Goal: Task Accomplishment & Management: Manage account settings

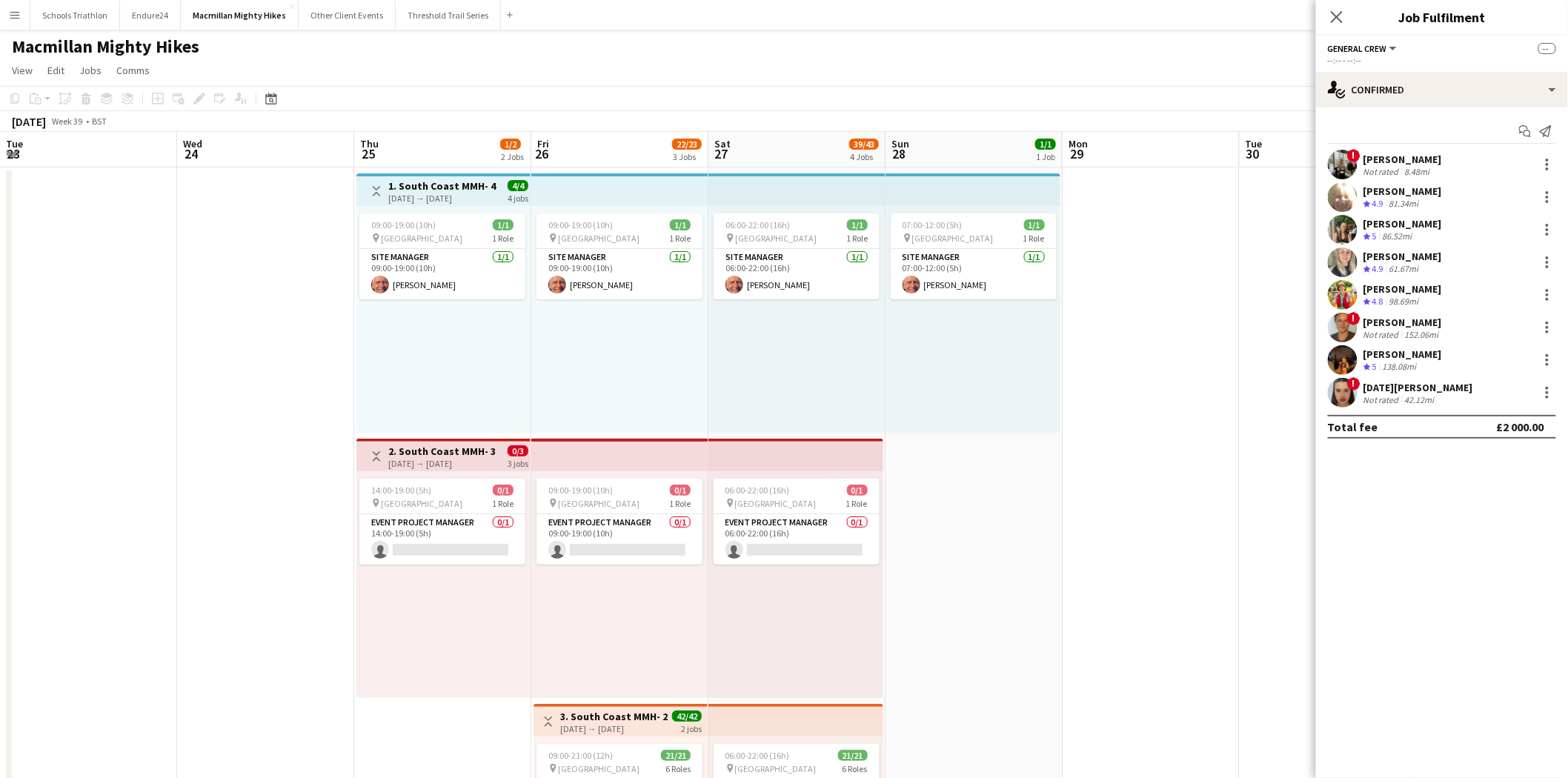
scroll to position [0, 369]
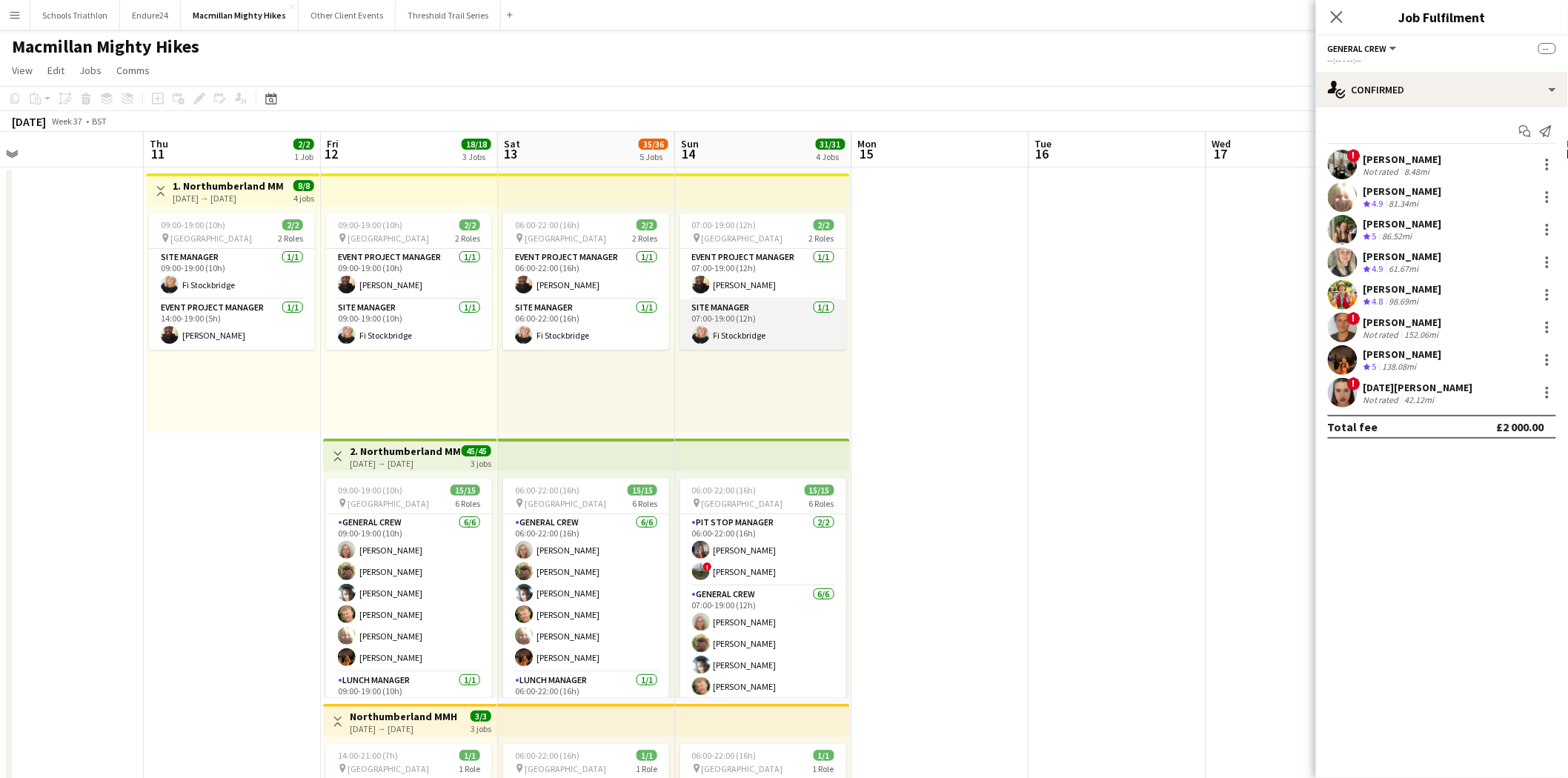
click at [756, 319] on app-card-role "Site Manager [DATE] 07:00-19:00 (12h) Fi Stockbridge" at bounding box center [763, 324] width 166 height 51
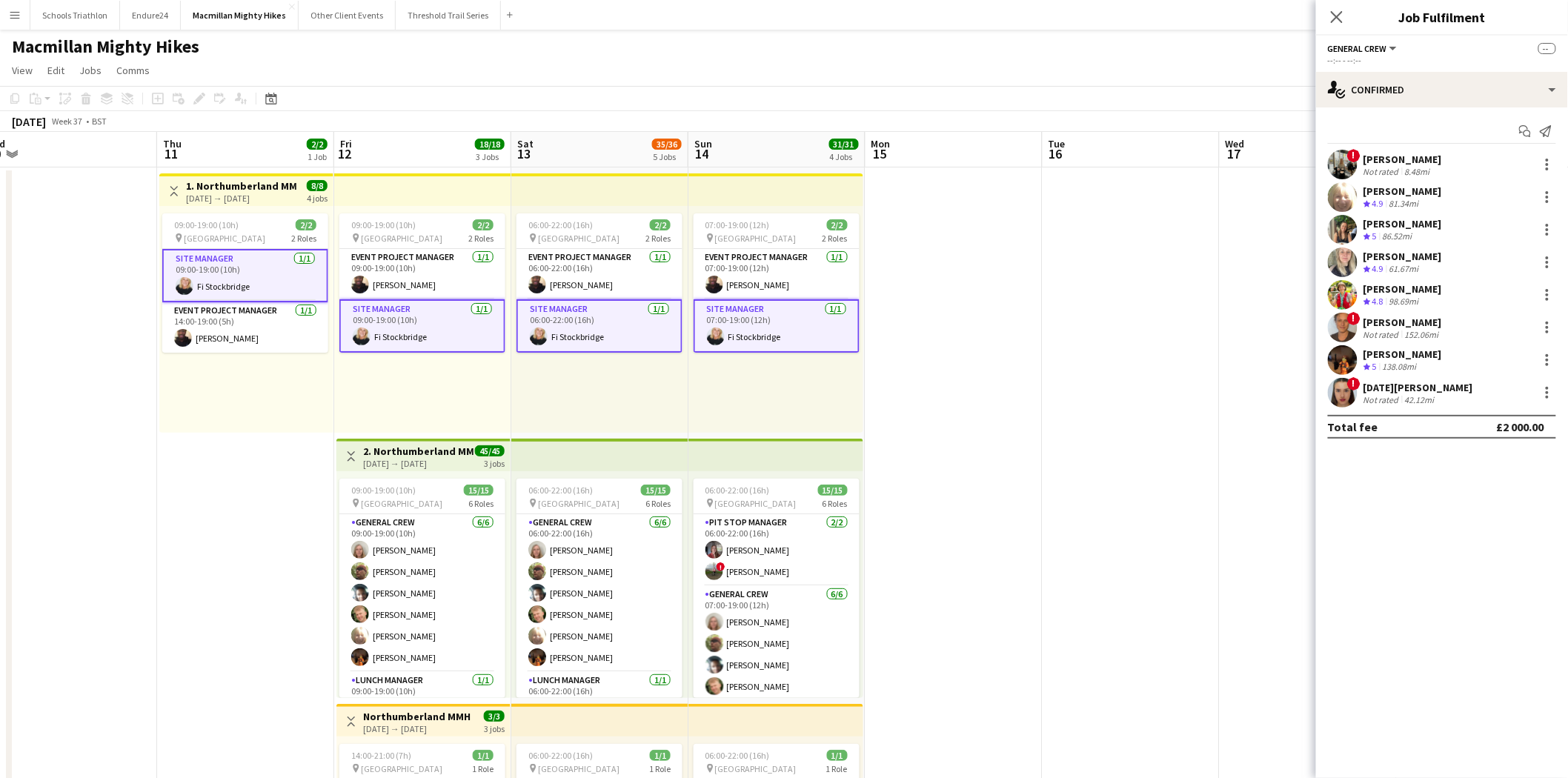
click at [788, 343] on app-card-role "Site Manager [DATE] 07:00-19:00 (12h) Fi Stockbridge" at bounding box center [776, 326] width 166 height 54
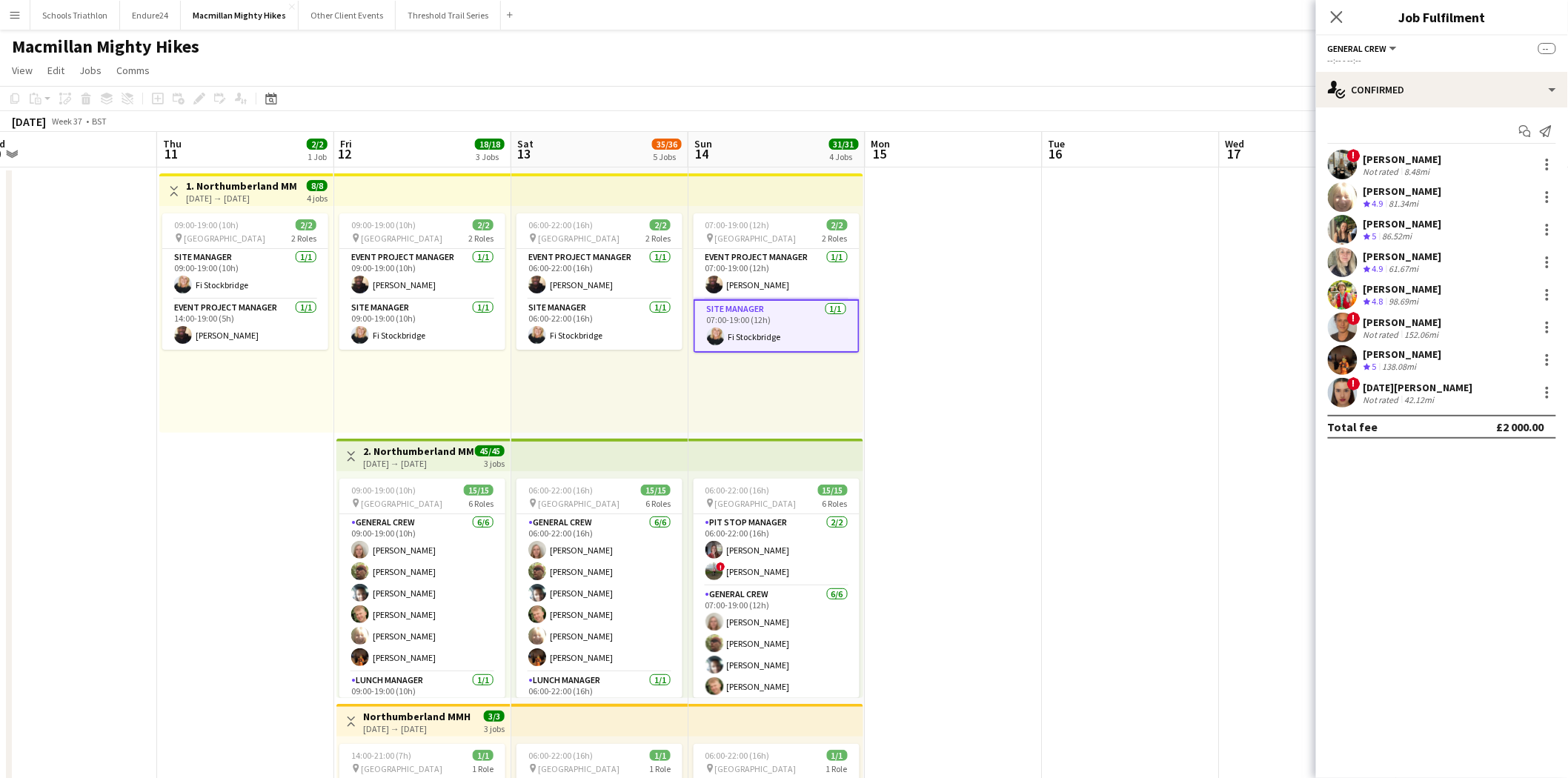
scroll to position [0, 373]
click at [767, 323] on app-card-role "Site Manager [DATE] 07:00-19:00 (12h) Fi Stockbridge" at bounding box center [777, 326] width 166 height 54
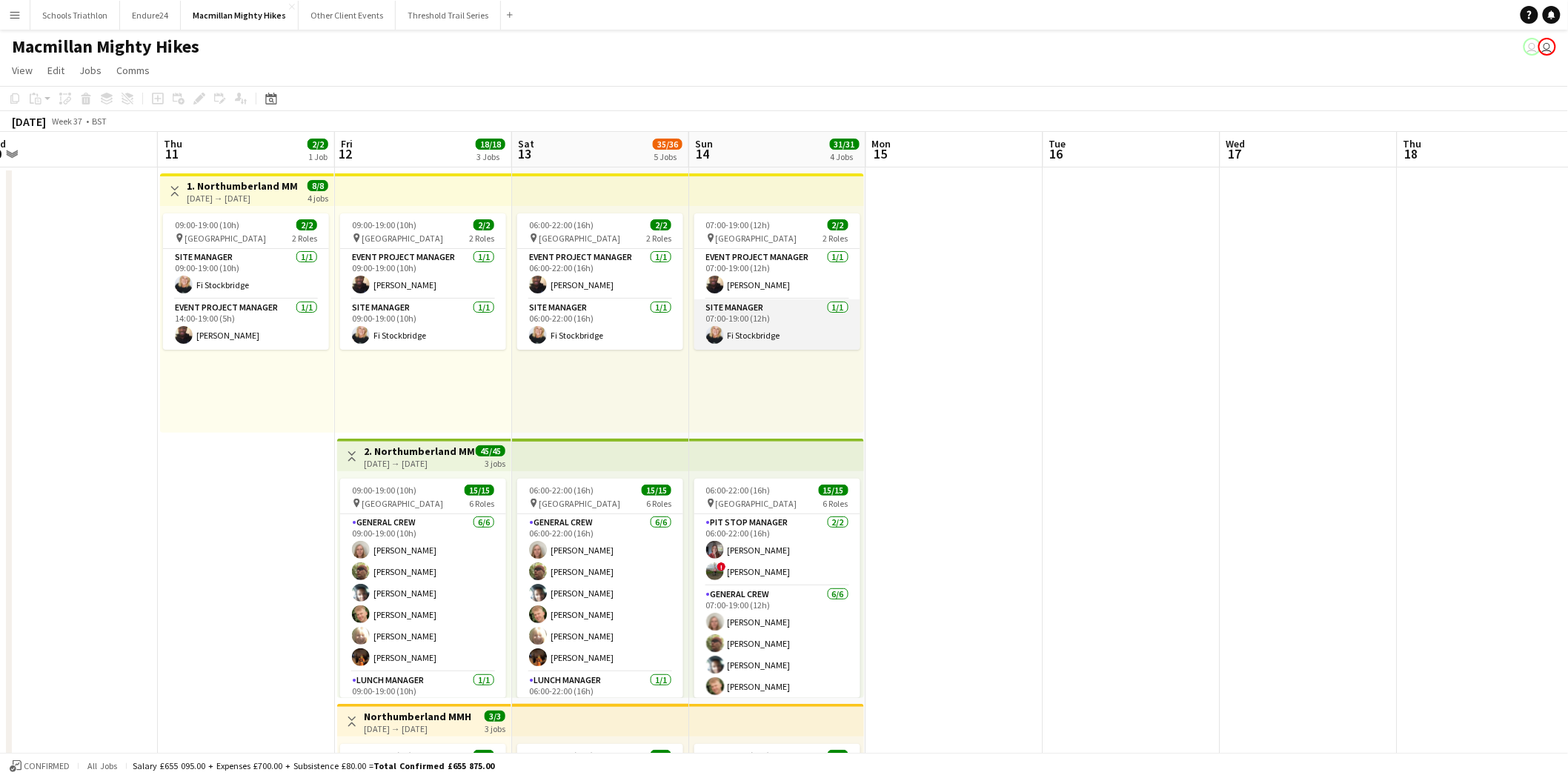
click at [750, 312] on app-card-role "Site Manager [DATE] 07:00-19:00 (12h) Fi Stockbridge" at bounding box center [777, 324] width 166 height 51
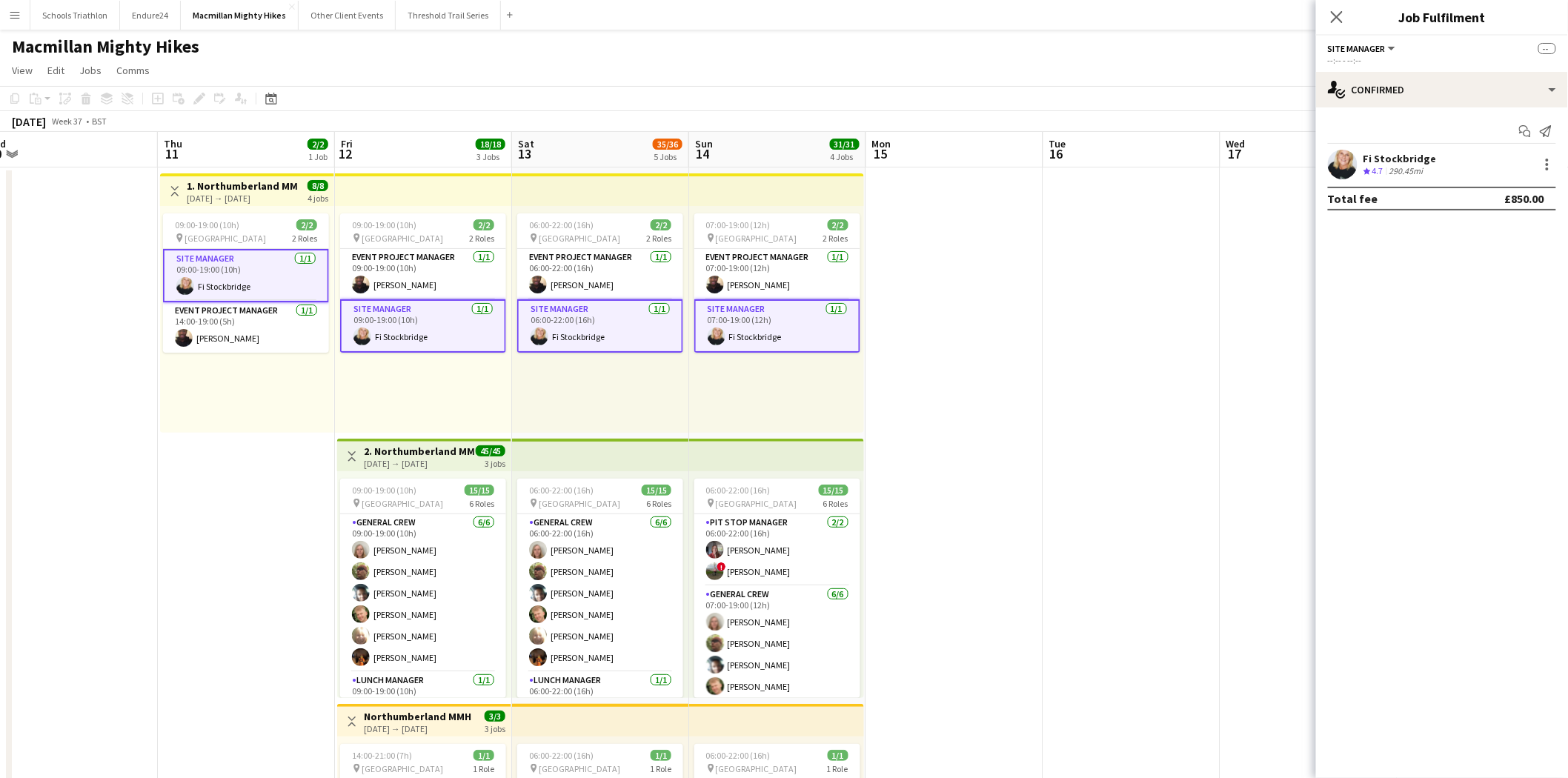
click at [1476, 167] on div "Fi Stockbridge Crew rating 4.7 290.45mi" at bounding box center [1442, 164] width 252 height 30
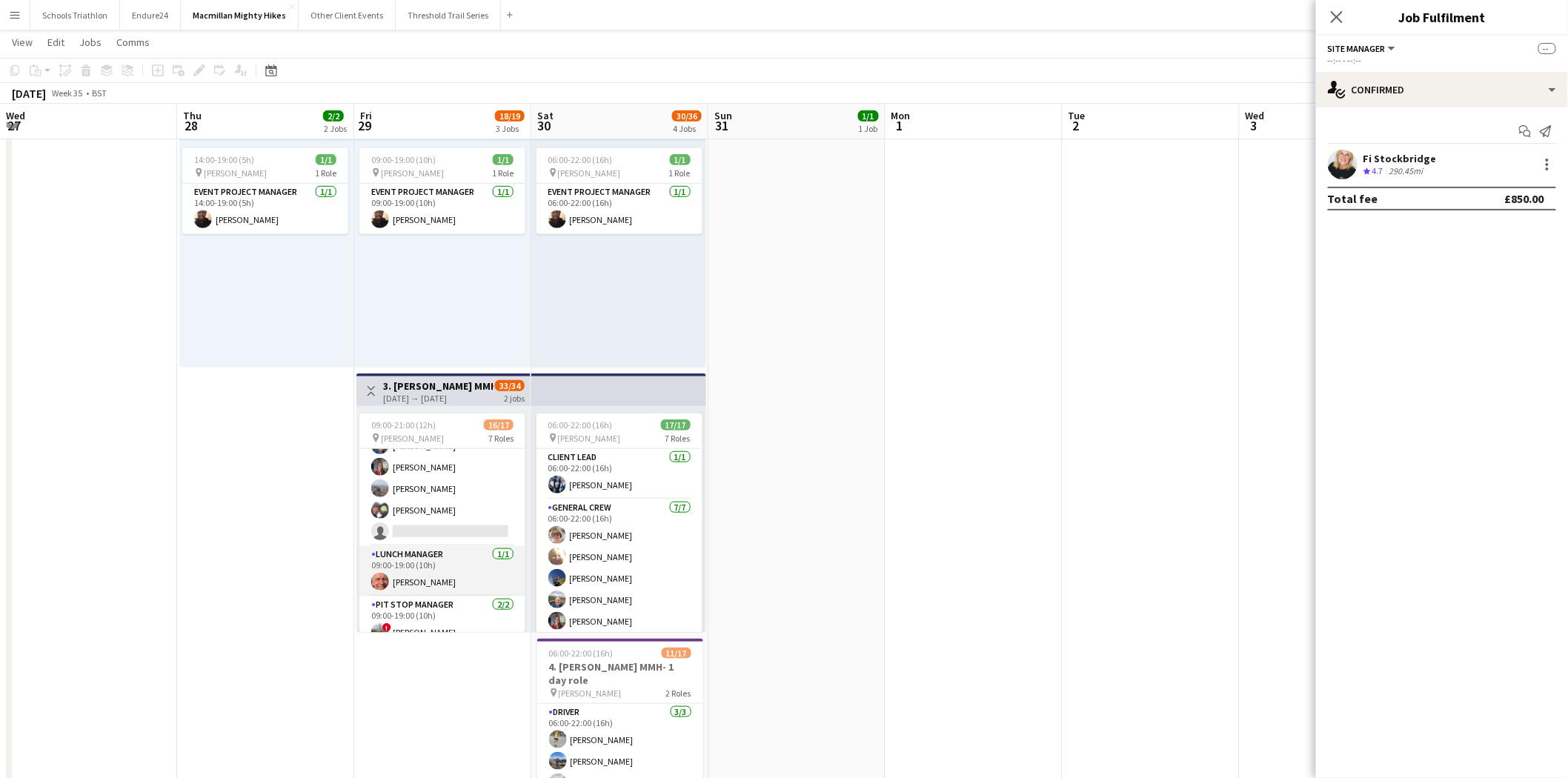
scroll to position [164, 0]
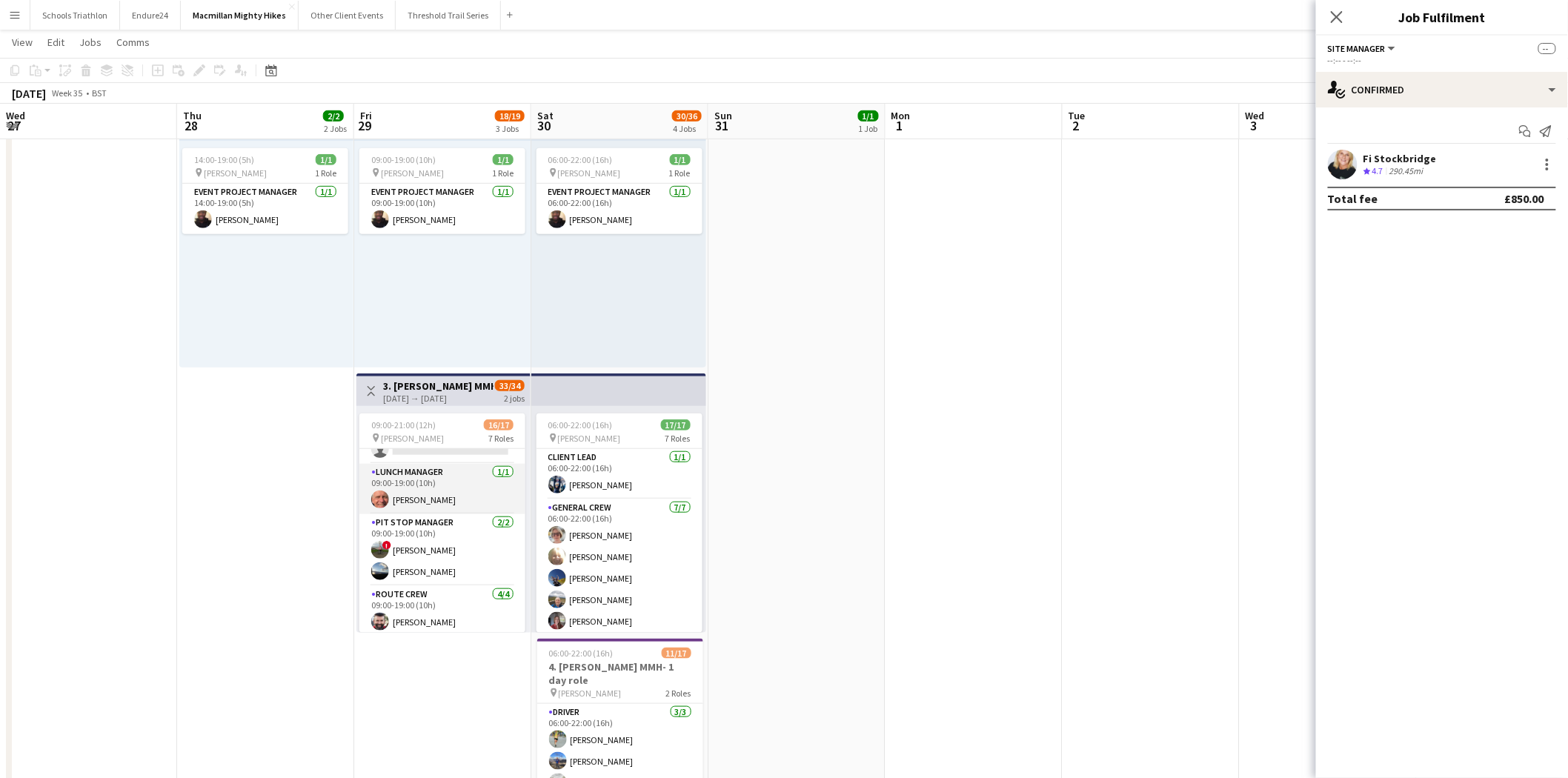
click at [426, 487] on app-card-role "Lunch Manager [DATE] 09:00-19:00 (10h) [PERSON_NAME]" at bounding box center [442, 488] width 166 height 51
click at [1465, 167] on div "[PERSON_NAME] Crew rating 4.8 391.97mi" at bounding box center [1442, 164] width 252 height 30
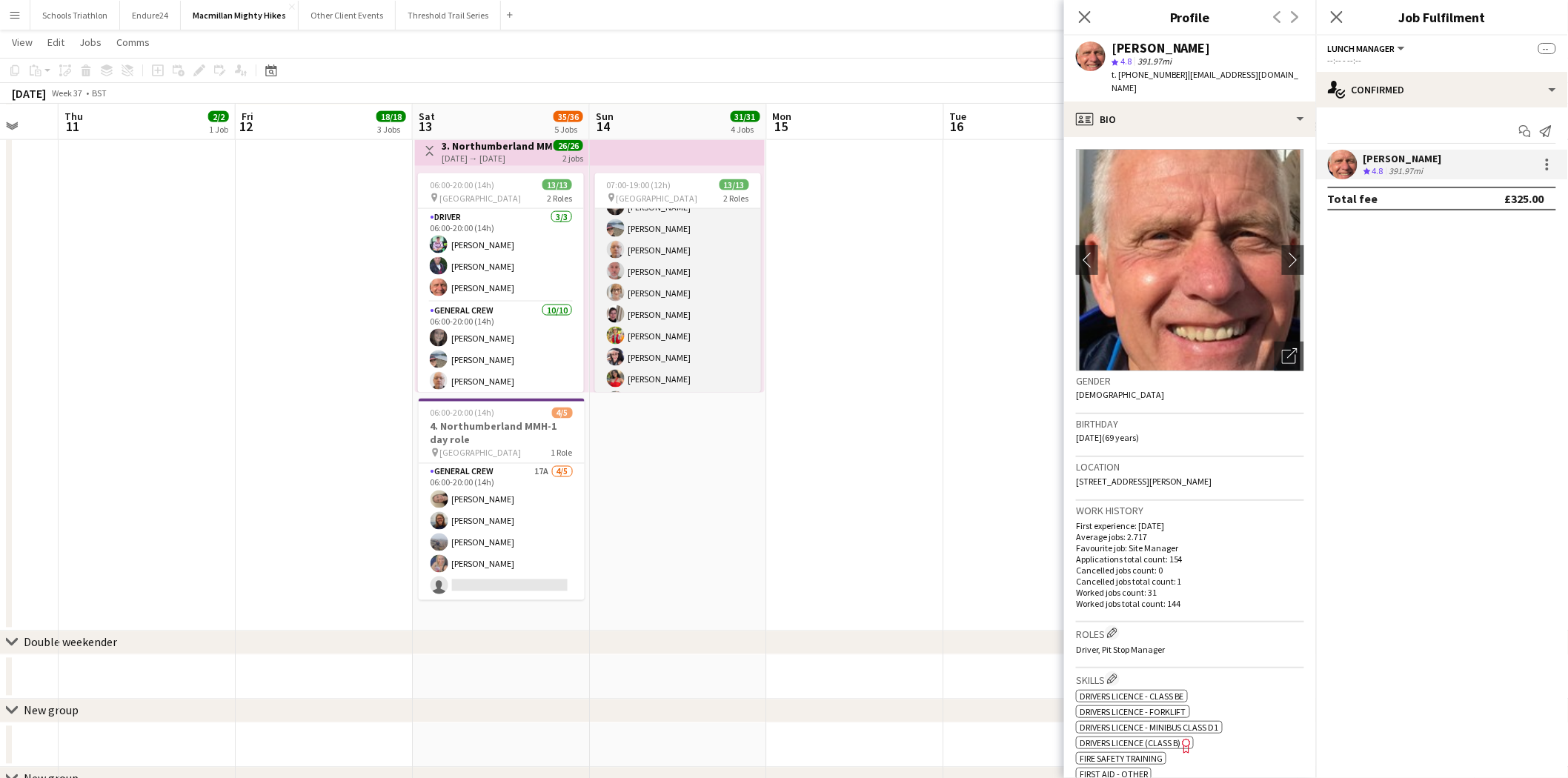
scroll to position [153, 0]
click at [687, 351] on app-card-role "General Crew [DATE] 07:00-19:00 (12h) [PERSON_NAME] [PERSON_NAME] [PERSON_NAME]…" at bounding box center [678, 271] width 166 height 244
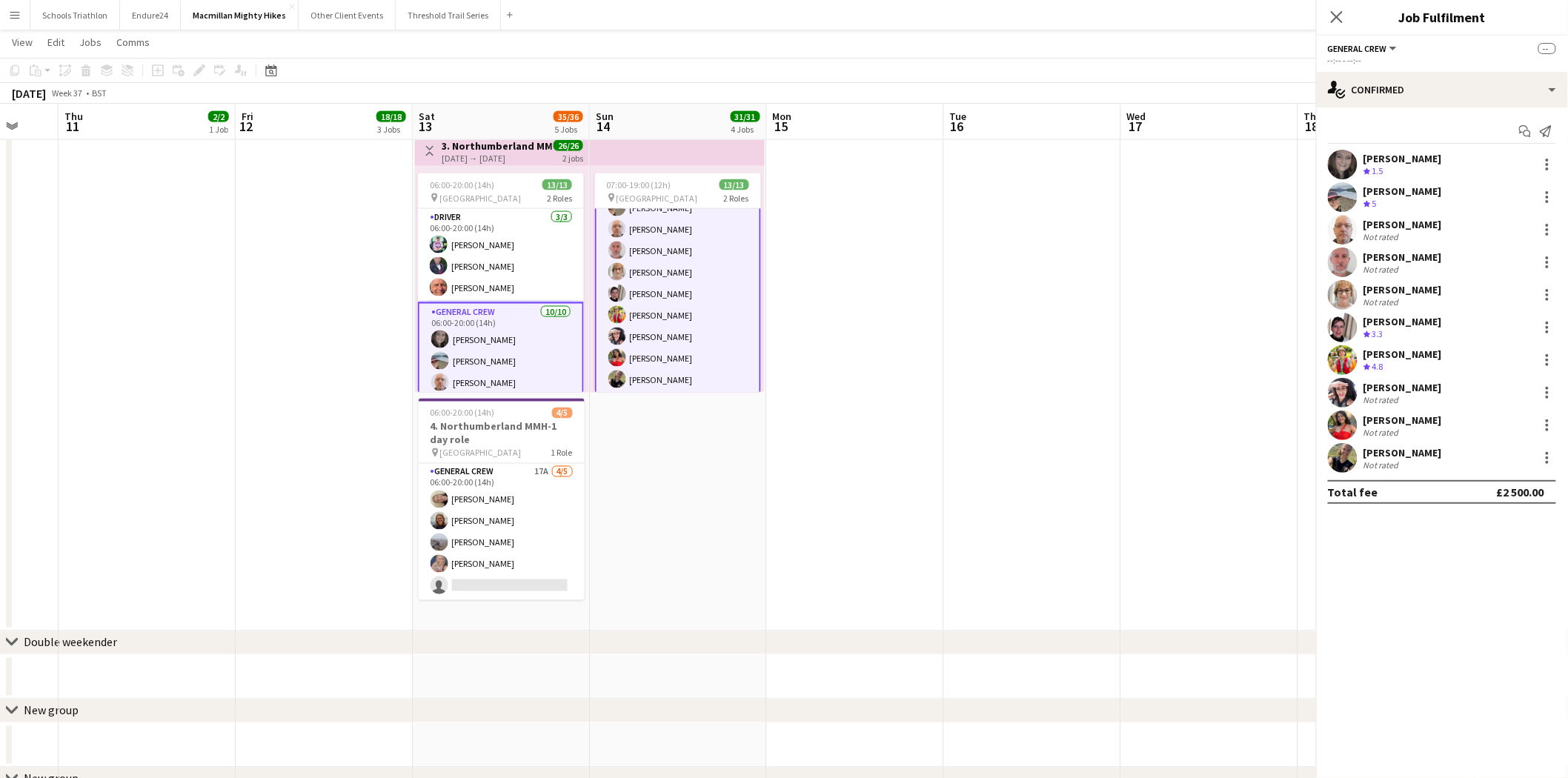
scroll to position [154, 0]
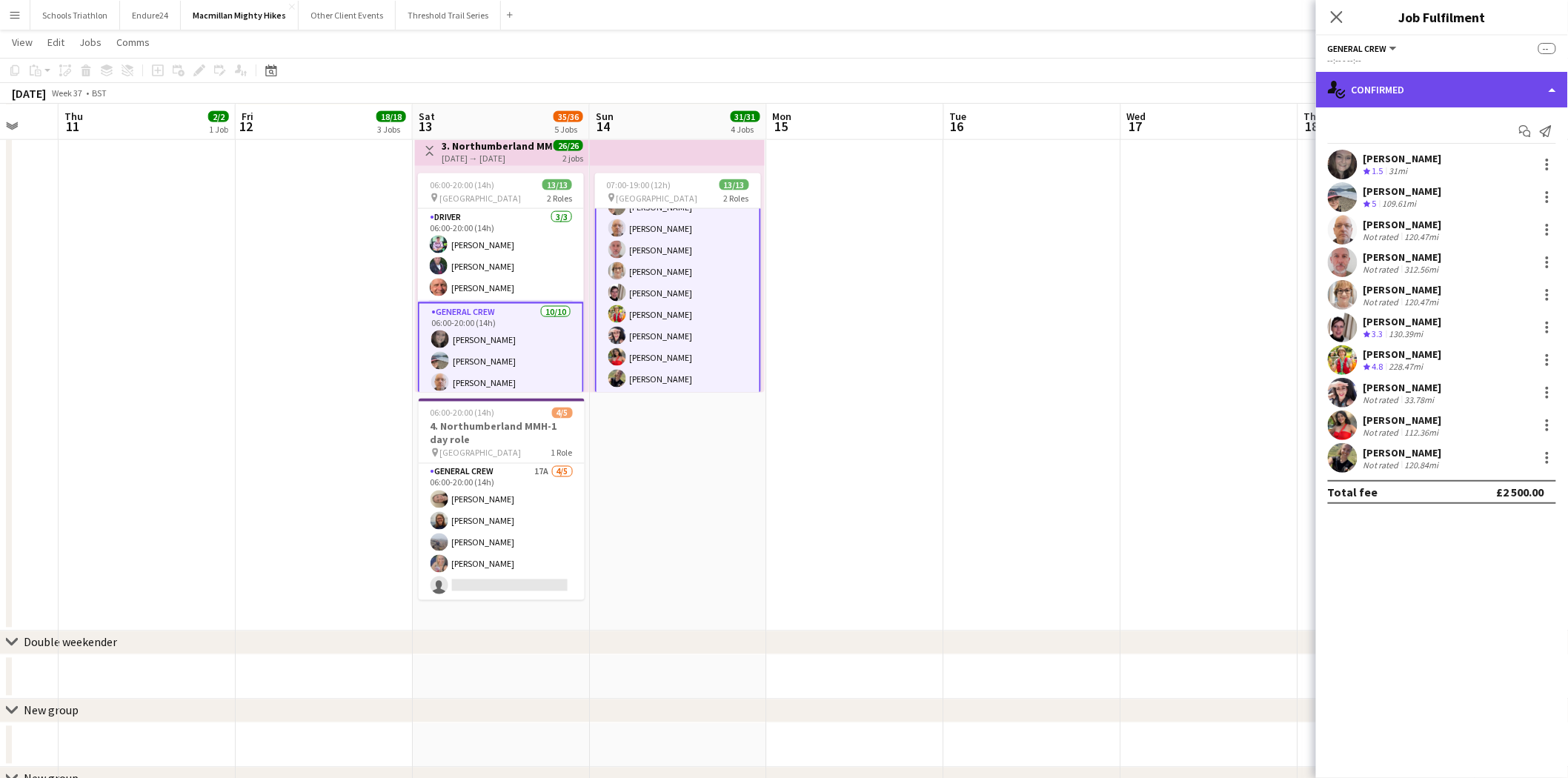
click at [1446, 80] on div "single-neutral-actions-check-2 Confirmed" at bounding box center [1442, 90] width 252 height 36
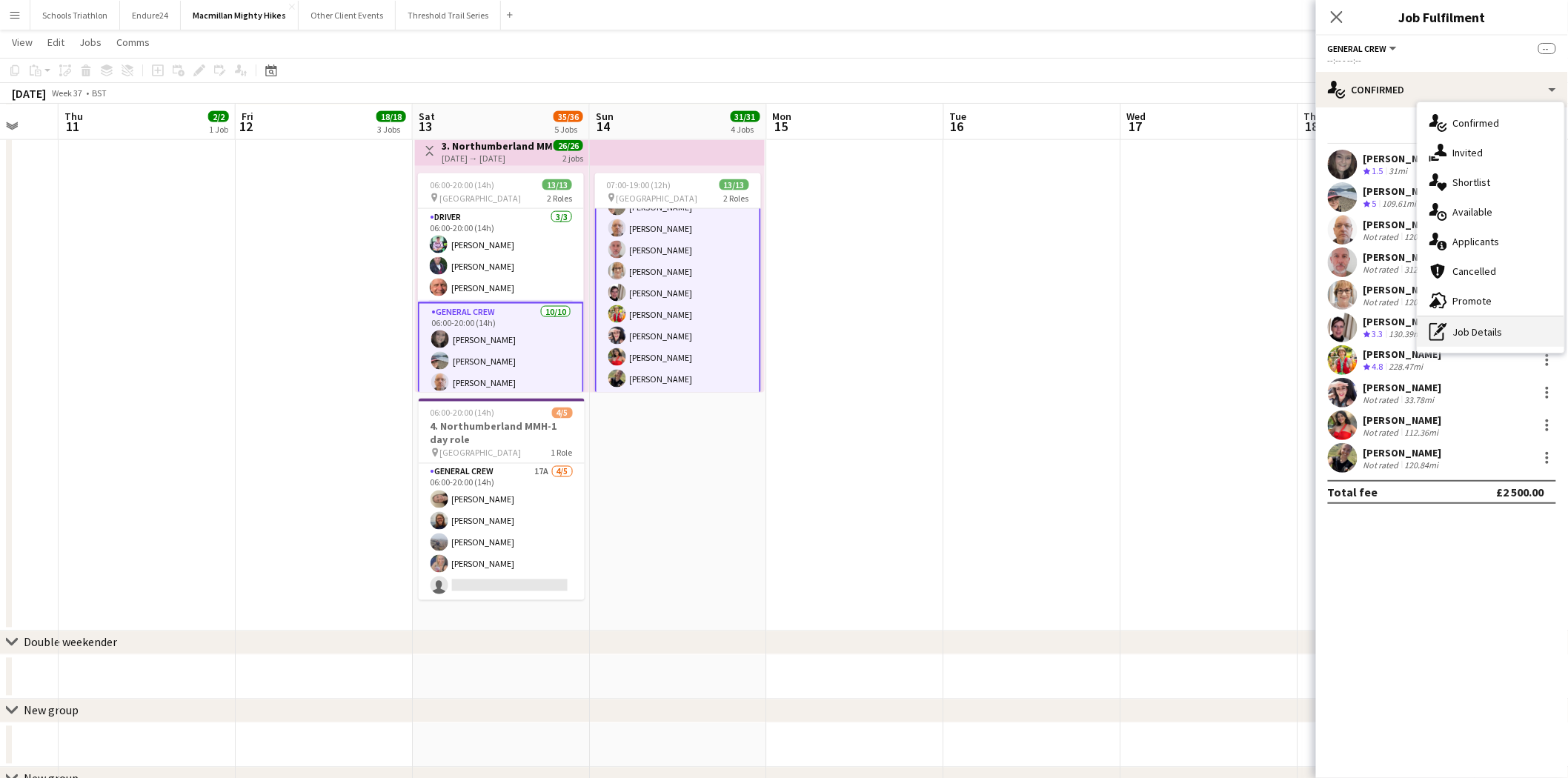
click at [1446, 329] on icon "pen-write" at bounding box center [1439, 332] width 18 height 18
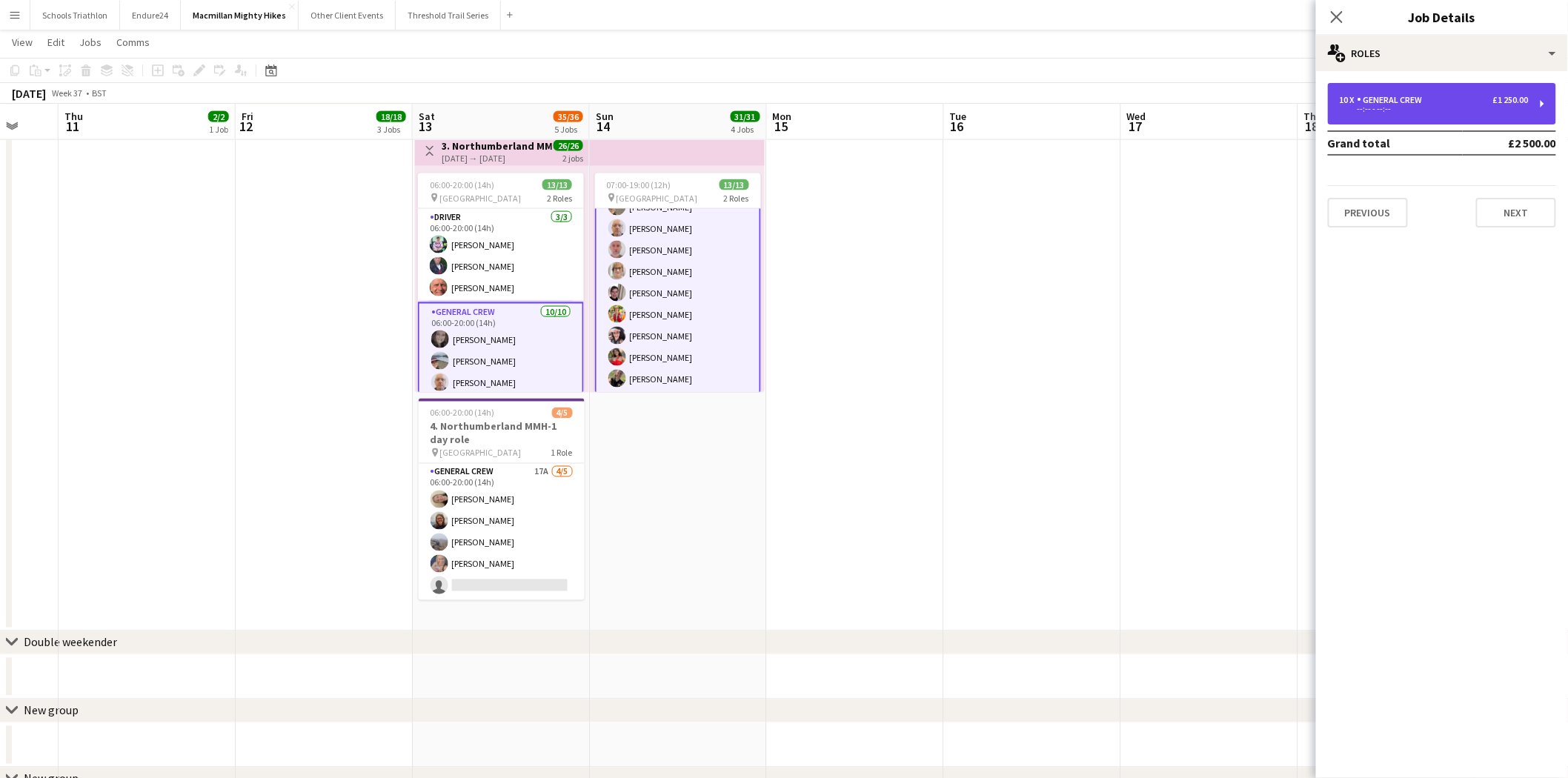
click at [1441, 118] on div "10 x General Crew £1 250.00 --:-- - --:--" at bounding box center [1442, 103] width 228 height 42
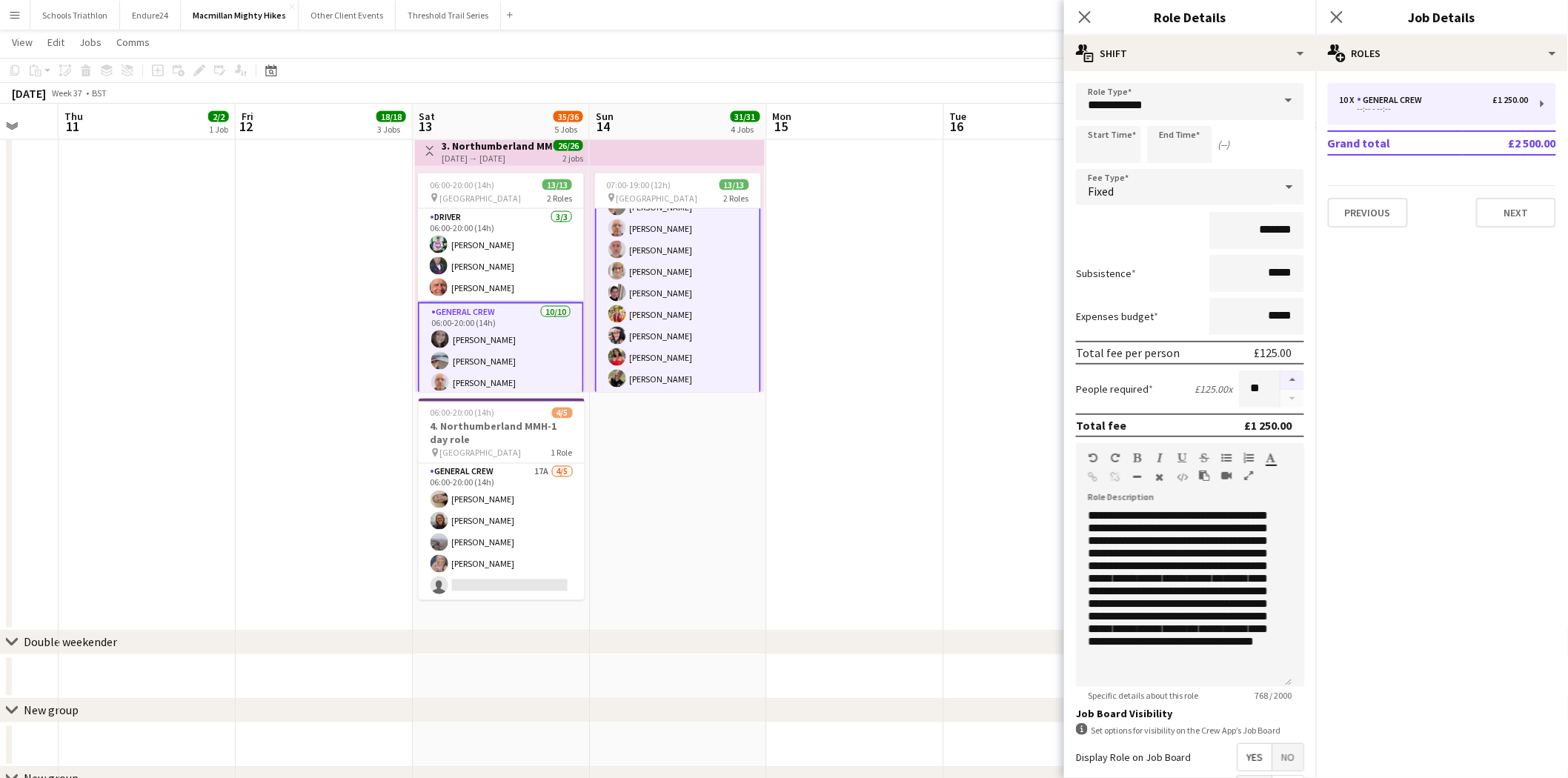
click at [1288, 370] on button "button" at bounding box center [1292, 379] width 24 height 19
type input "**"
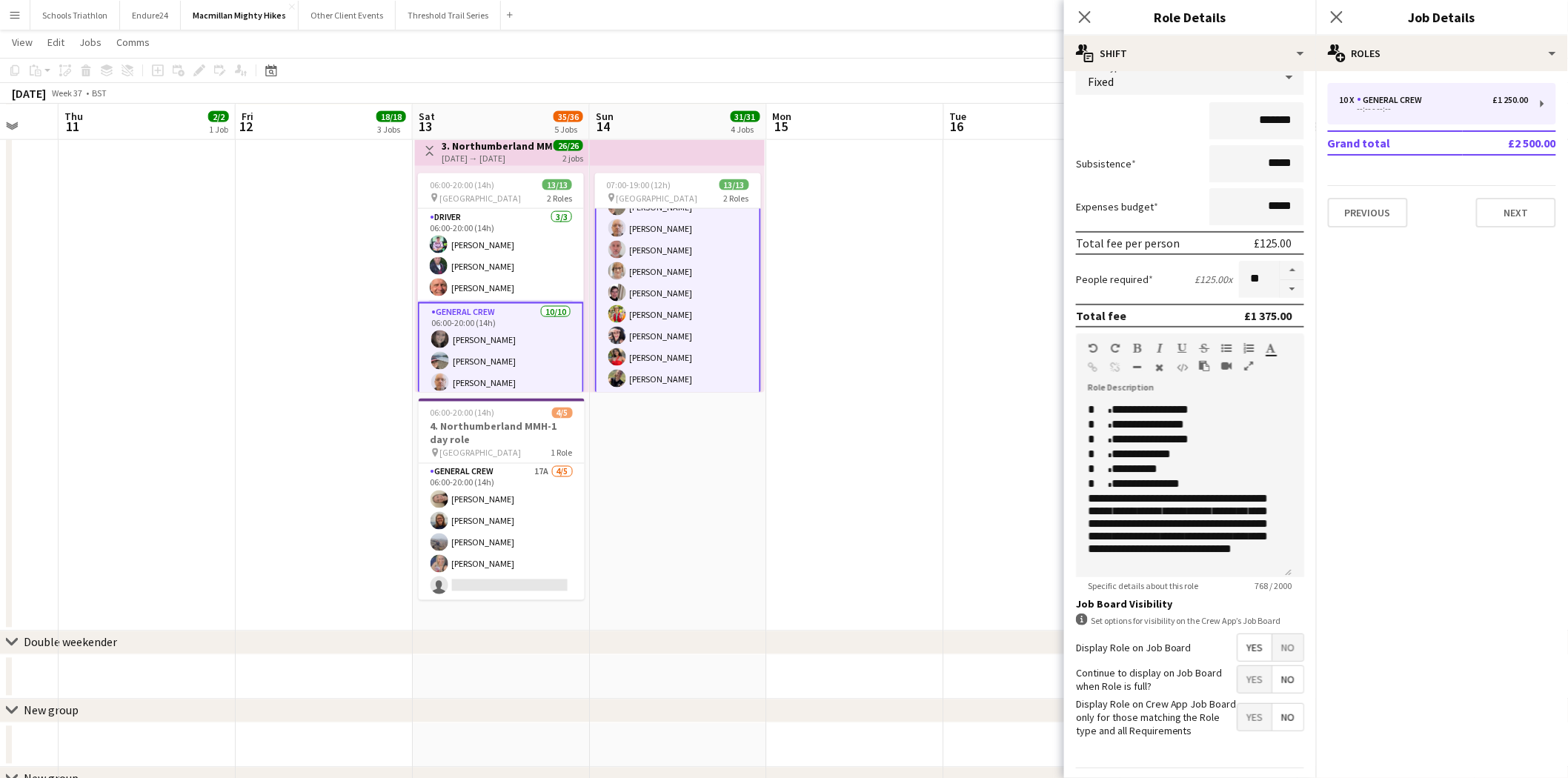
scroll to position [146, 0]
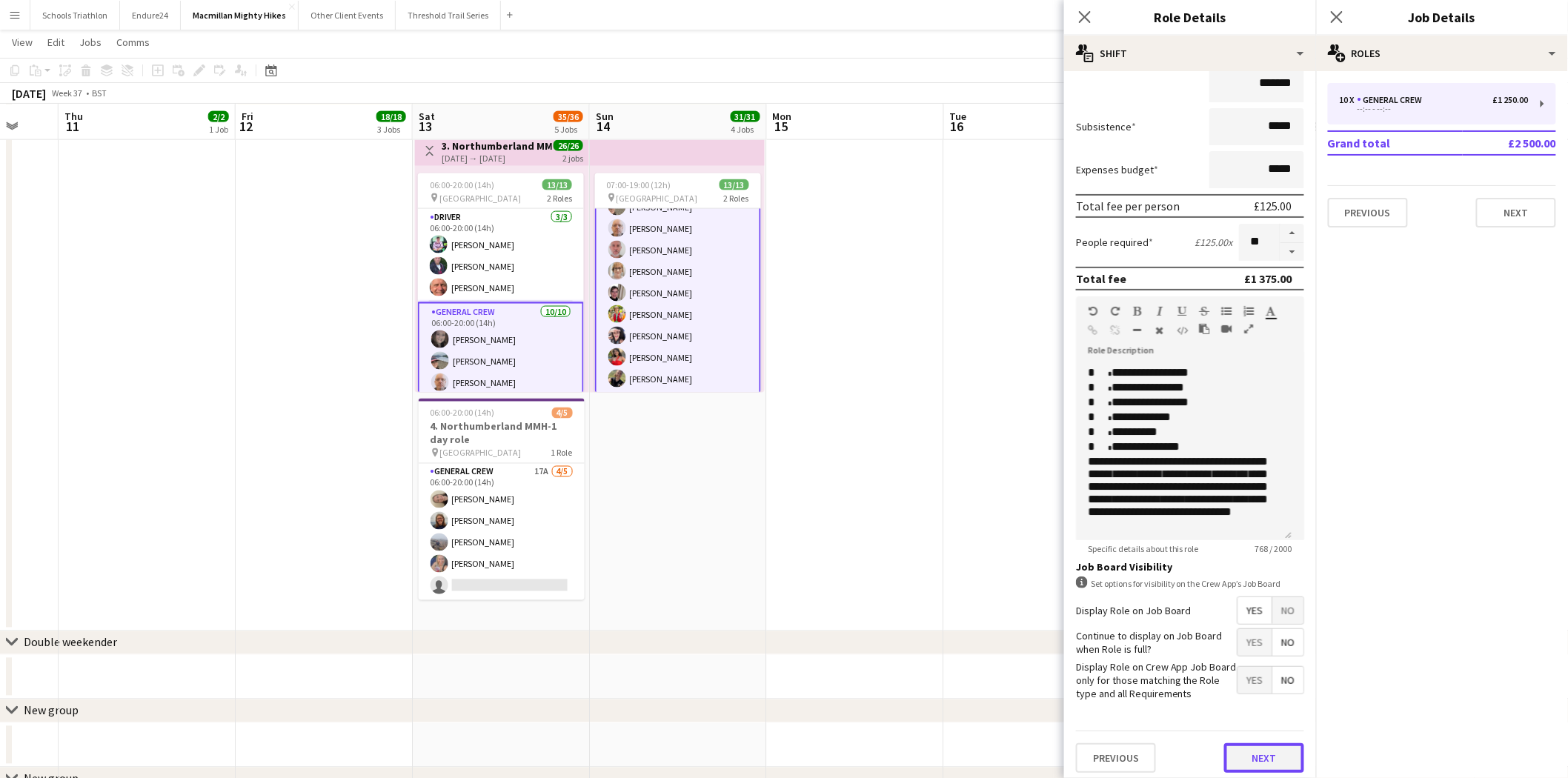
click at [1253, 759] on button "Next" at bounding box center [1264, 758] width 80 height 30
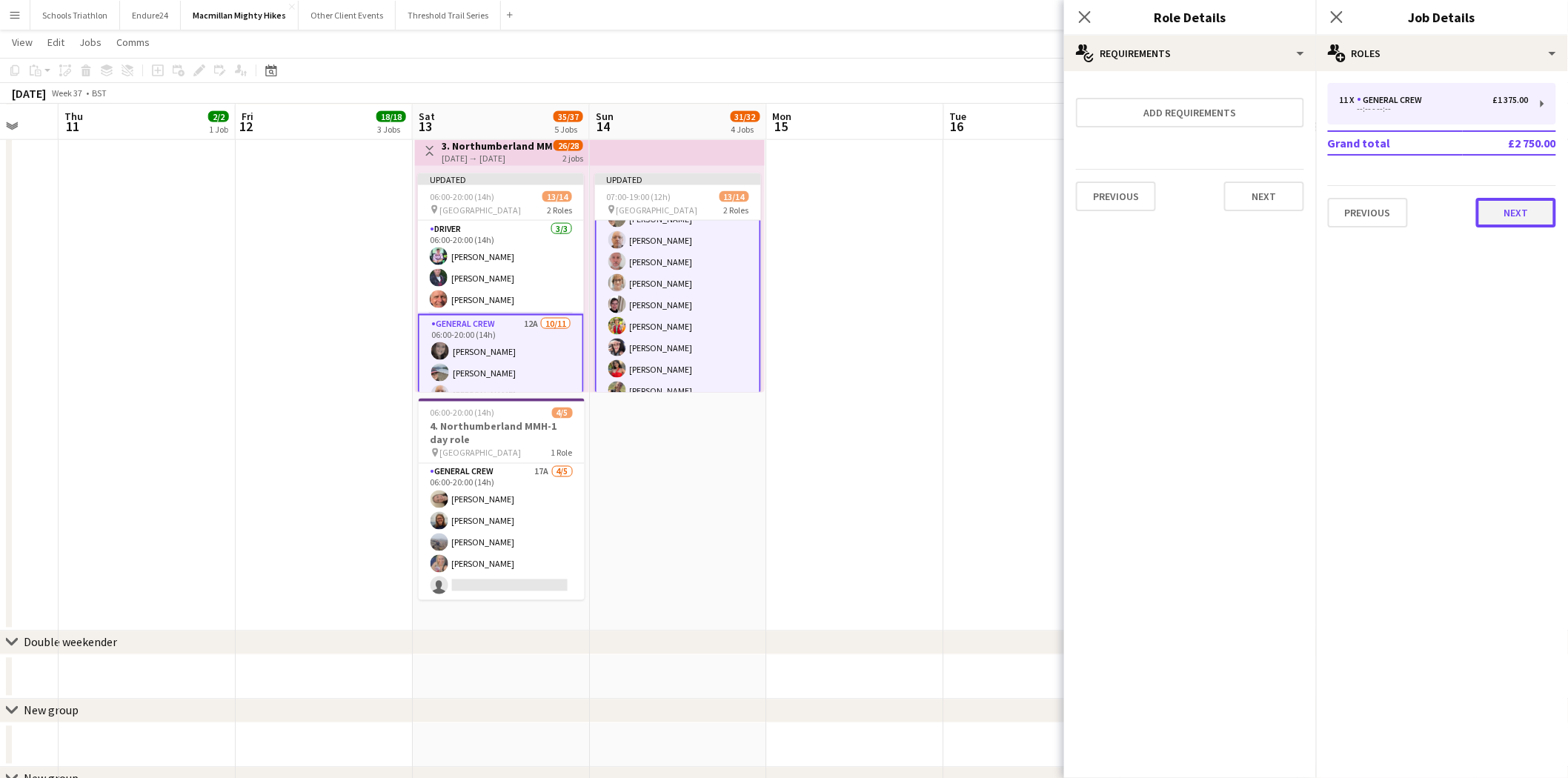
click at [1517, 210] on button "Next" at bounding box center [1516, 213] width 80 height 30
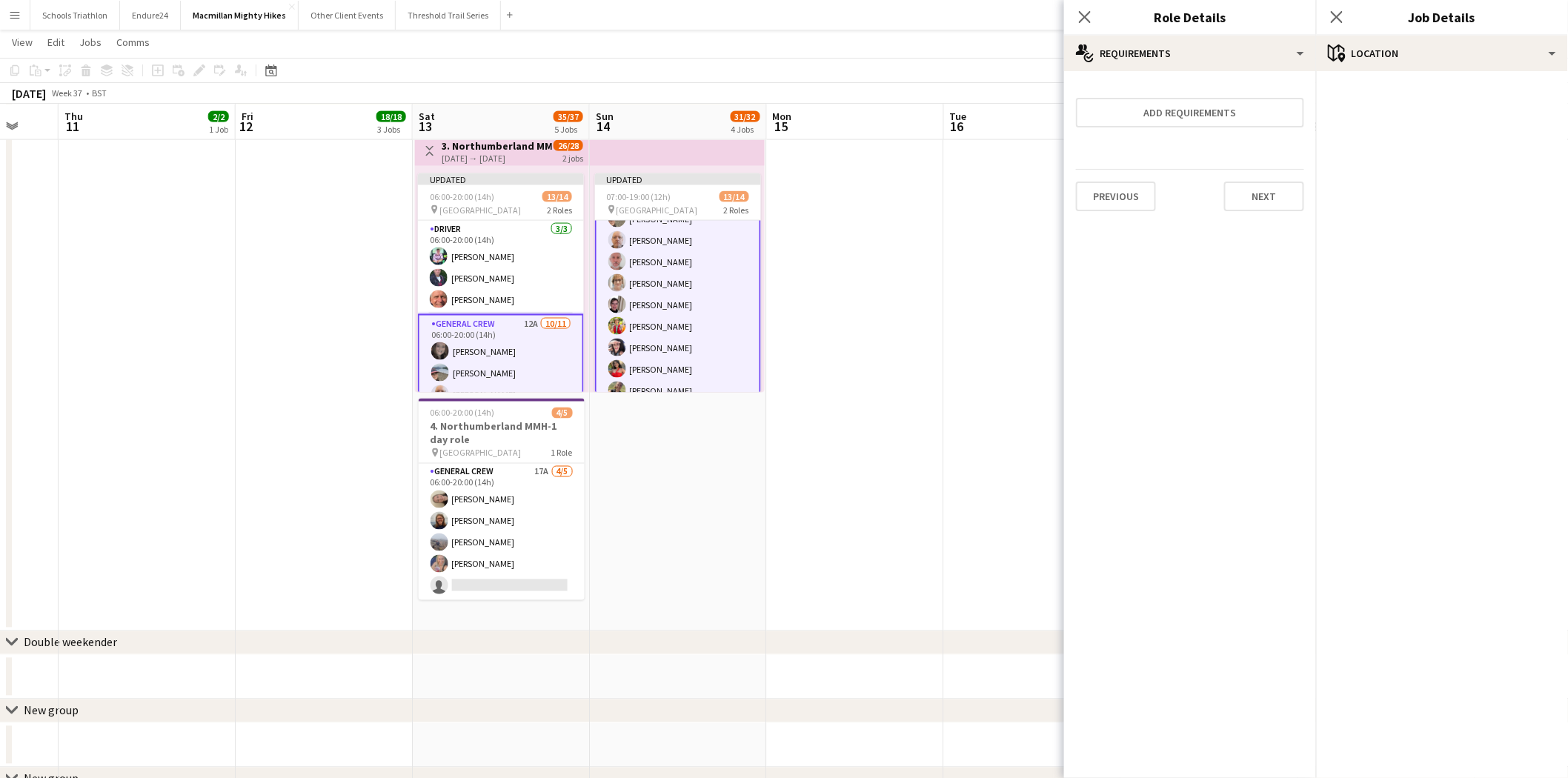
click at [1350, 13] on div "Close pop-in" at bounding box center [1337, 17] width 42 height 34
click at [1339, 13] on icon at bounding box center [1336, 17] width 14 height 14
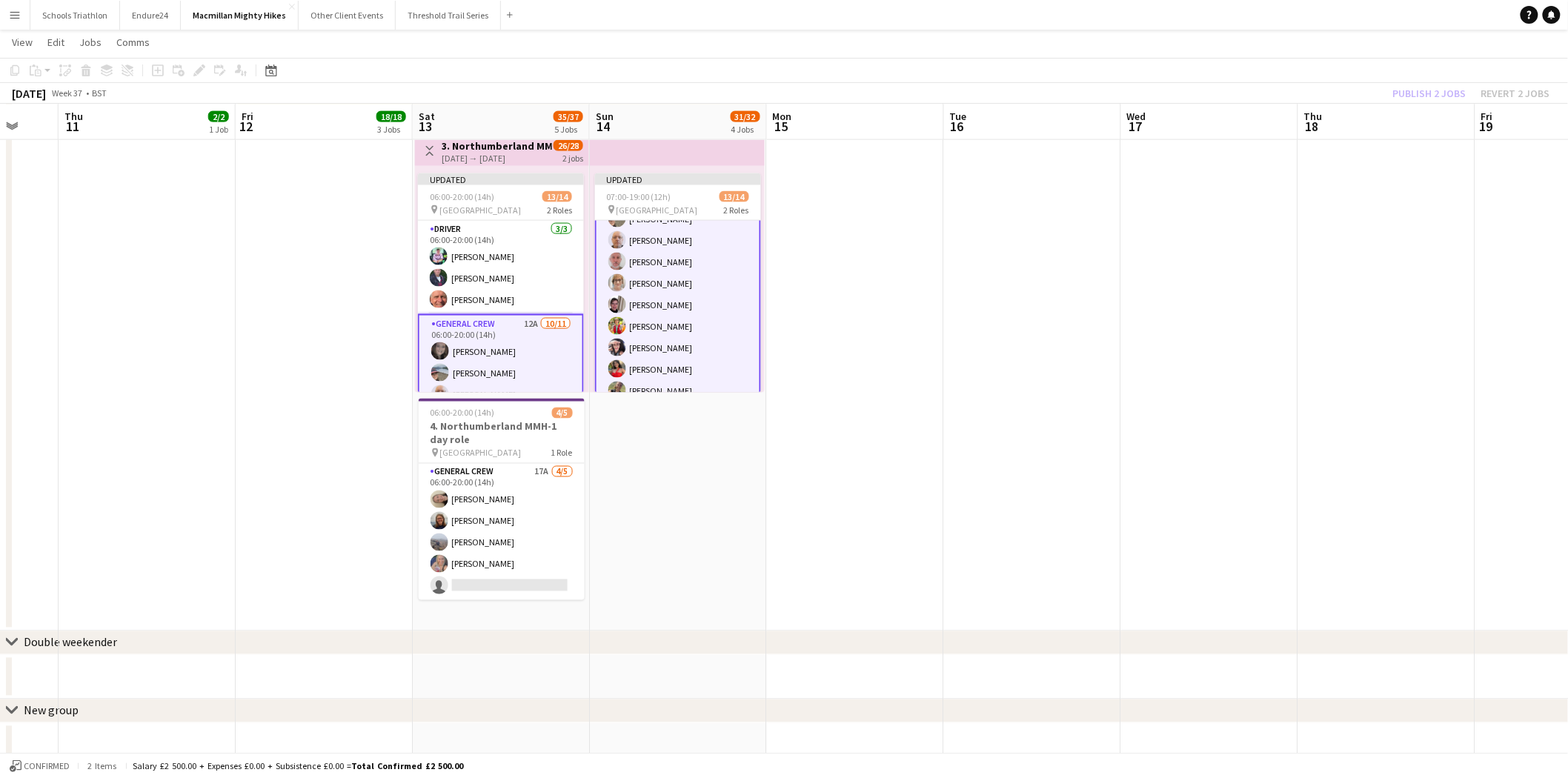
click at [1429, 87] on div "Publish 2 jobs Revert 2 jobs" at bounding box center [1471, 93] width 193 height 19
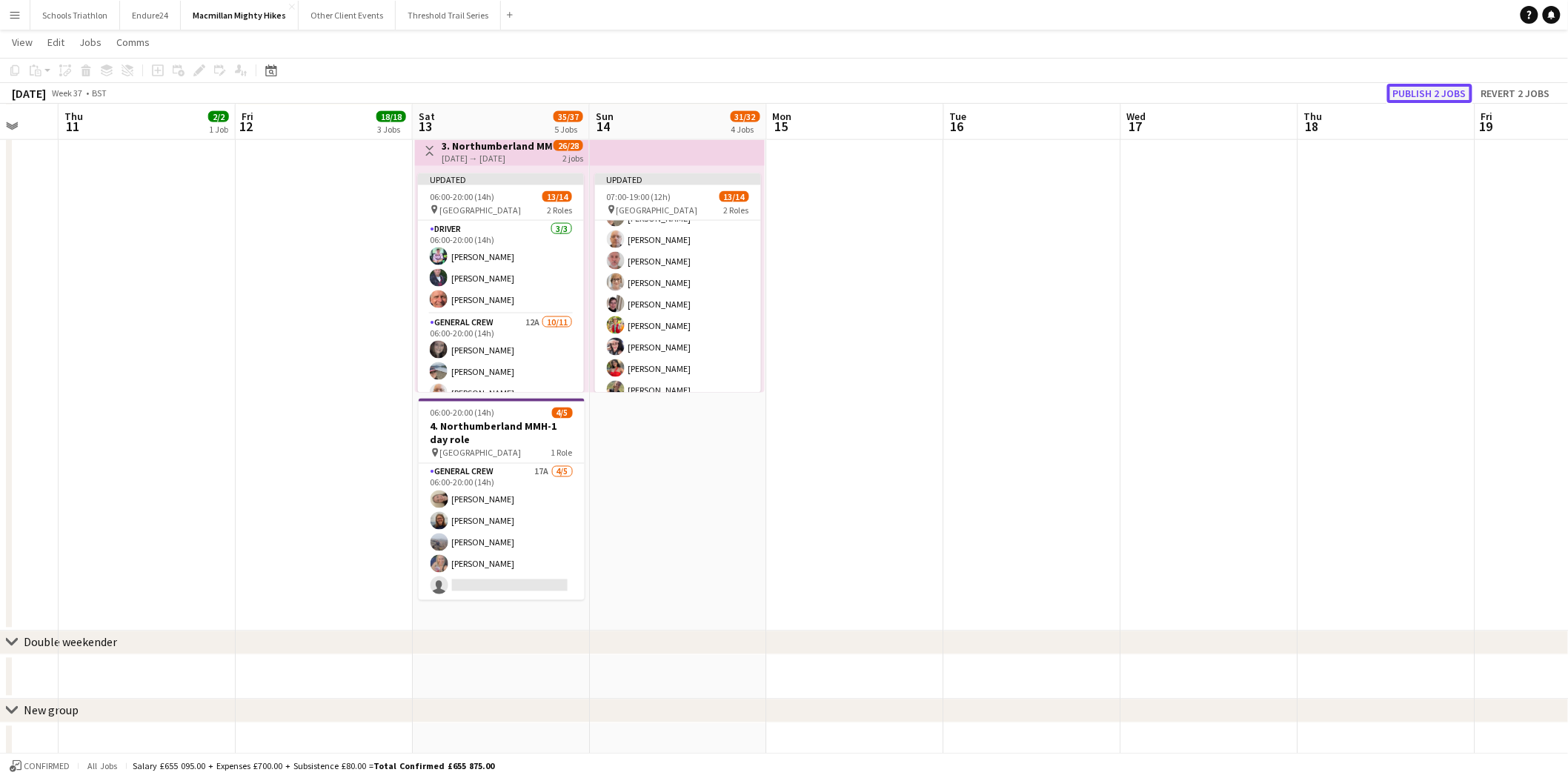
click at [1428, 91] on button "Publish 2 jobs" at bounding box center [1430, 93] width 86 height 19
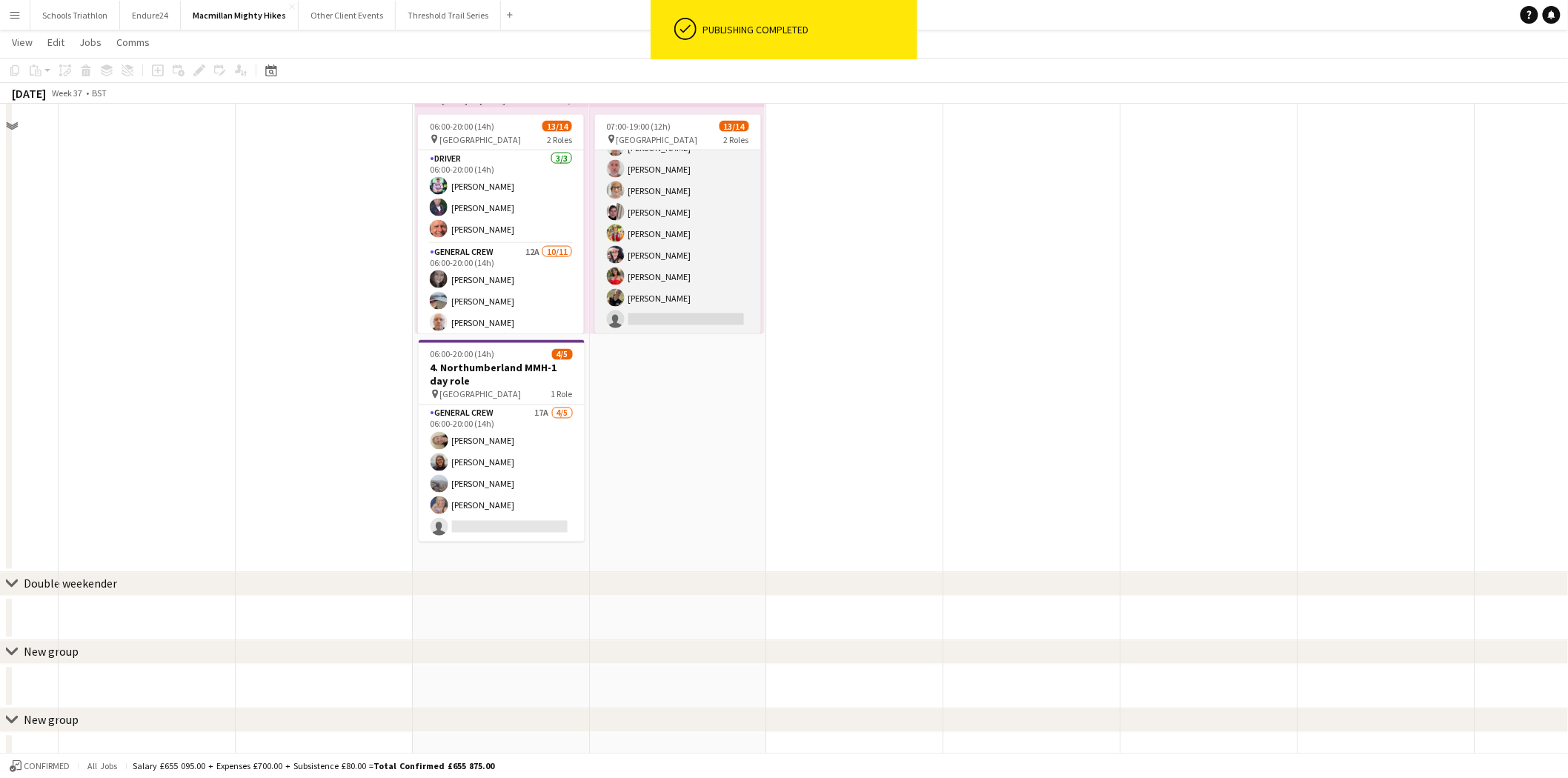
scroll to position [916, 0]
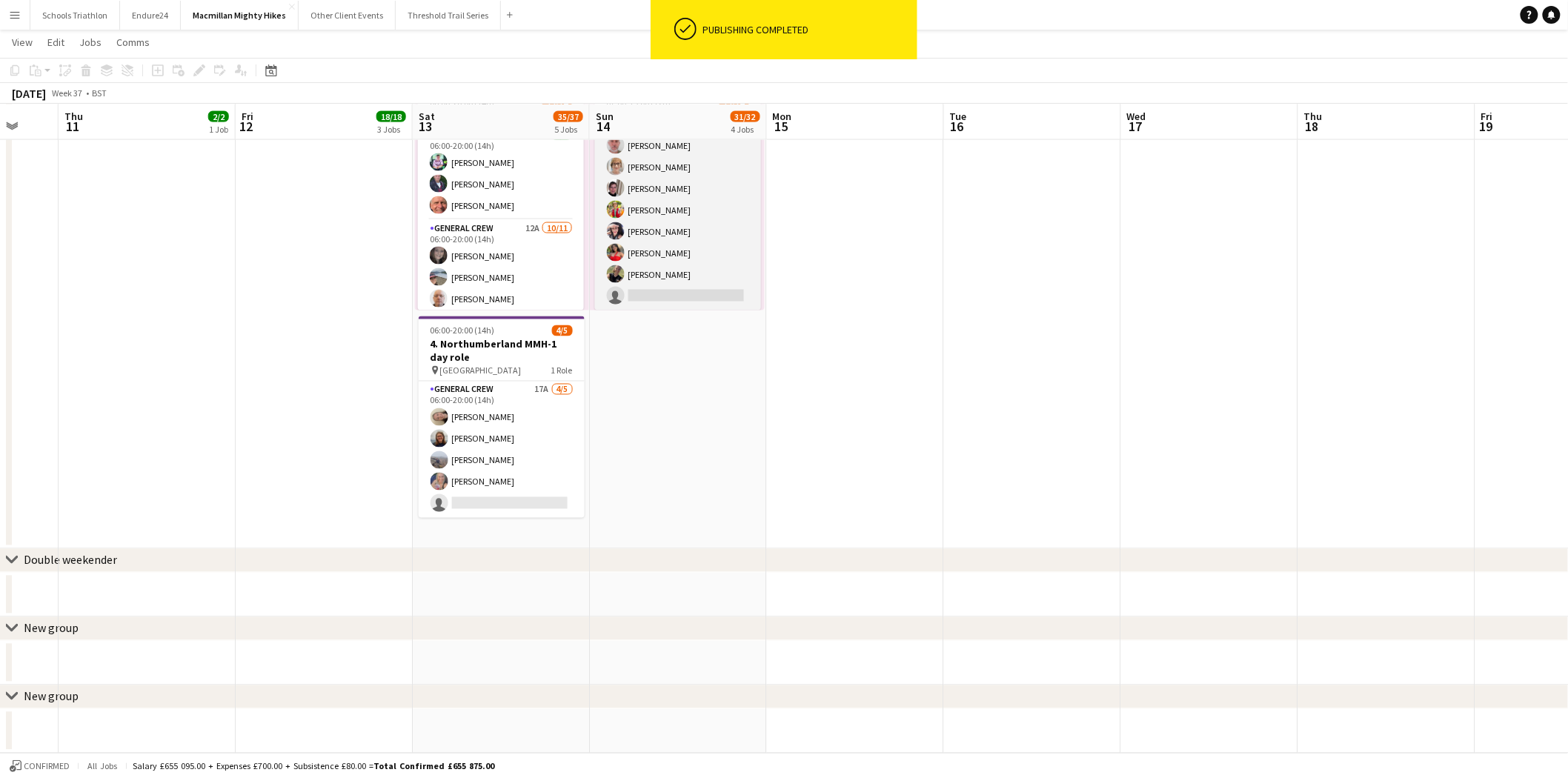
click at [650, 287] on app-card-role "General Crew 12A [DATE] 07:00-19:00 (12h) [PERSON_NAME] [PERSON_NAME] [PERSON_N…" at bounding box center [678, 177] width 166 height 266
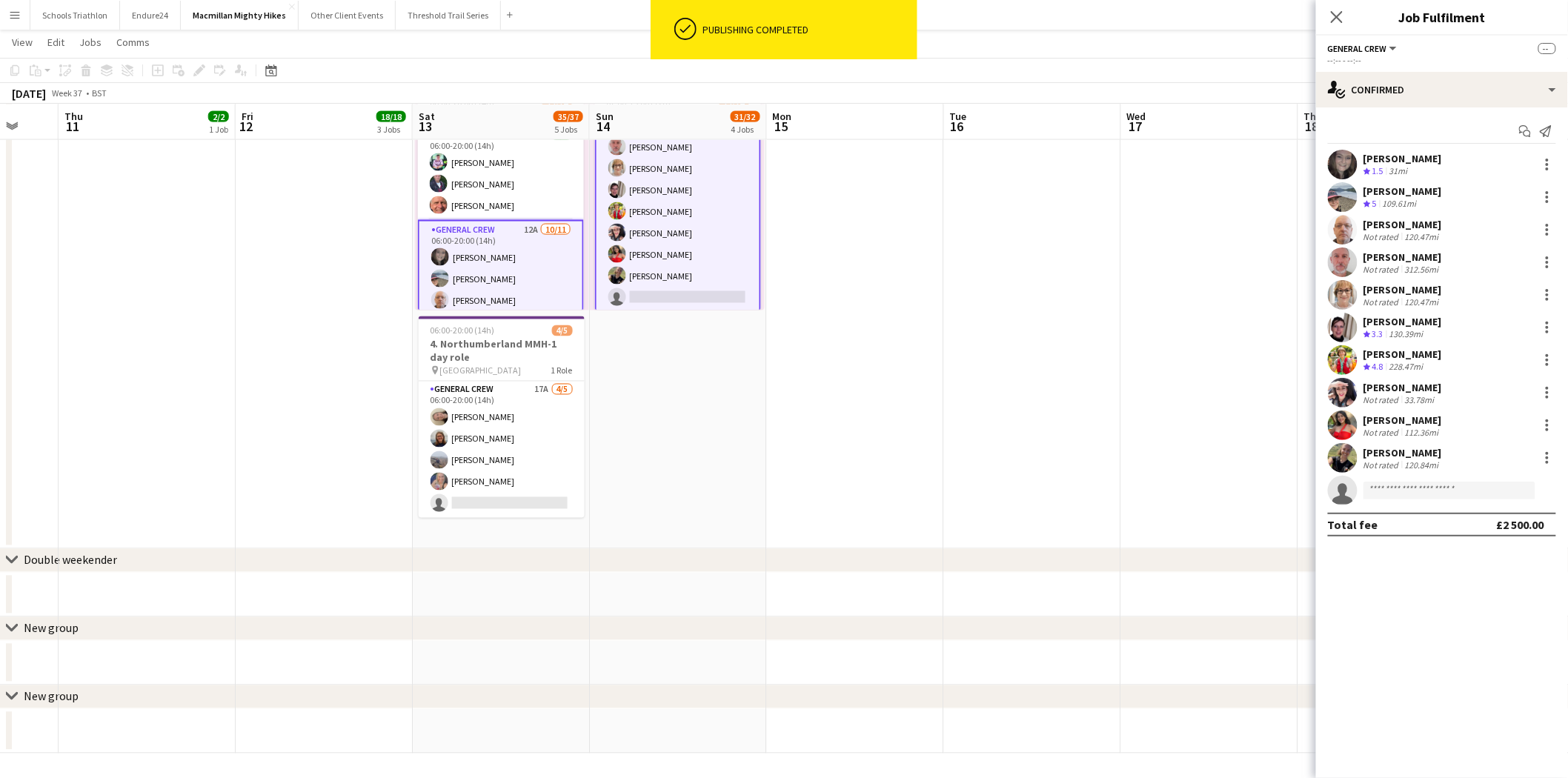
scroll to position [176, 0]
click at [1422, 491] on input at bounding box center [1450, 490] width 172 height 18
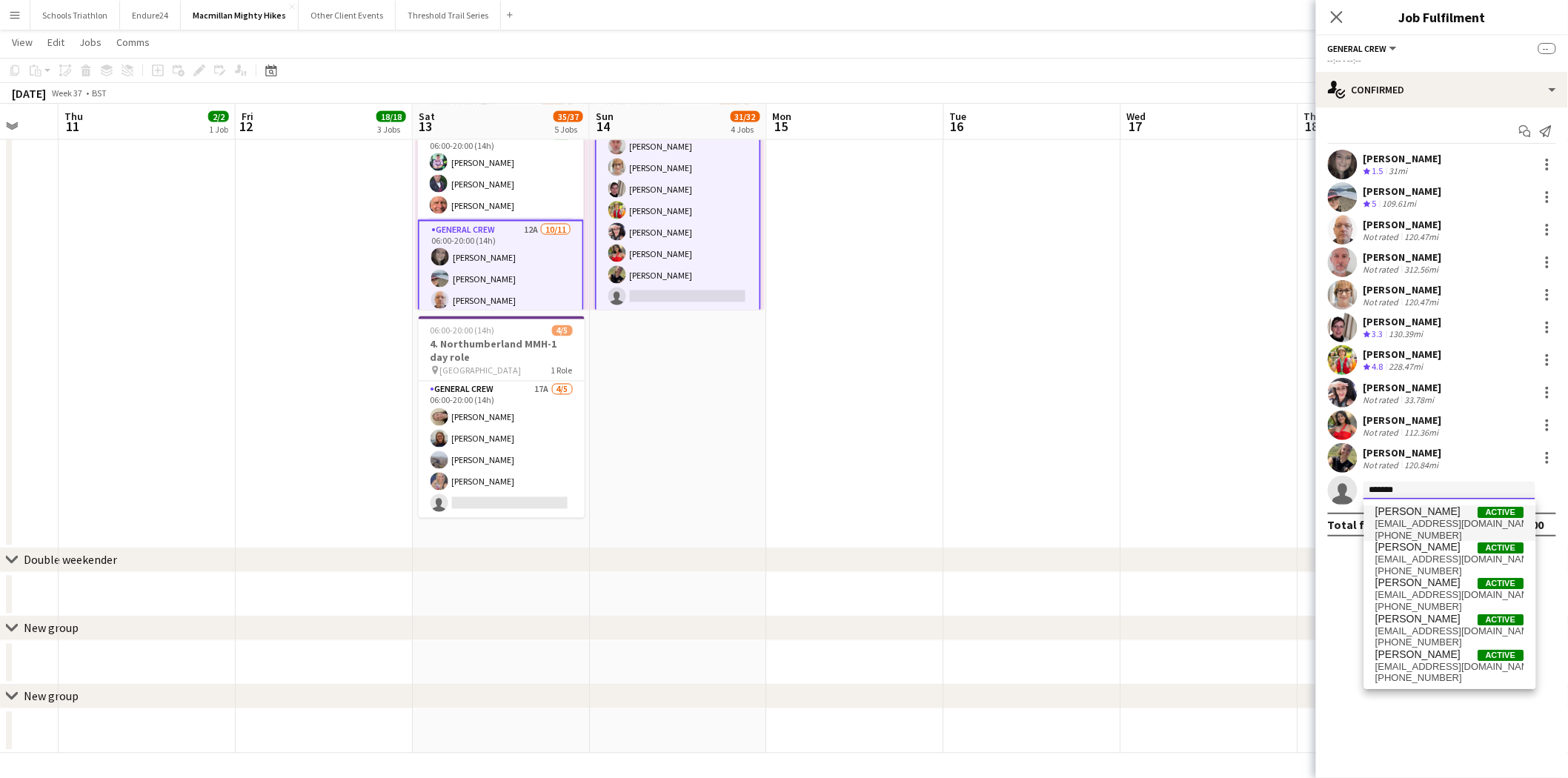
type input "*******"
click at [1439, 505] on span "[PERSON_NAME]" at bounding box center [1419, 511] width 86 height 13
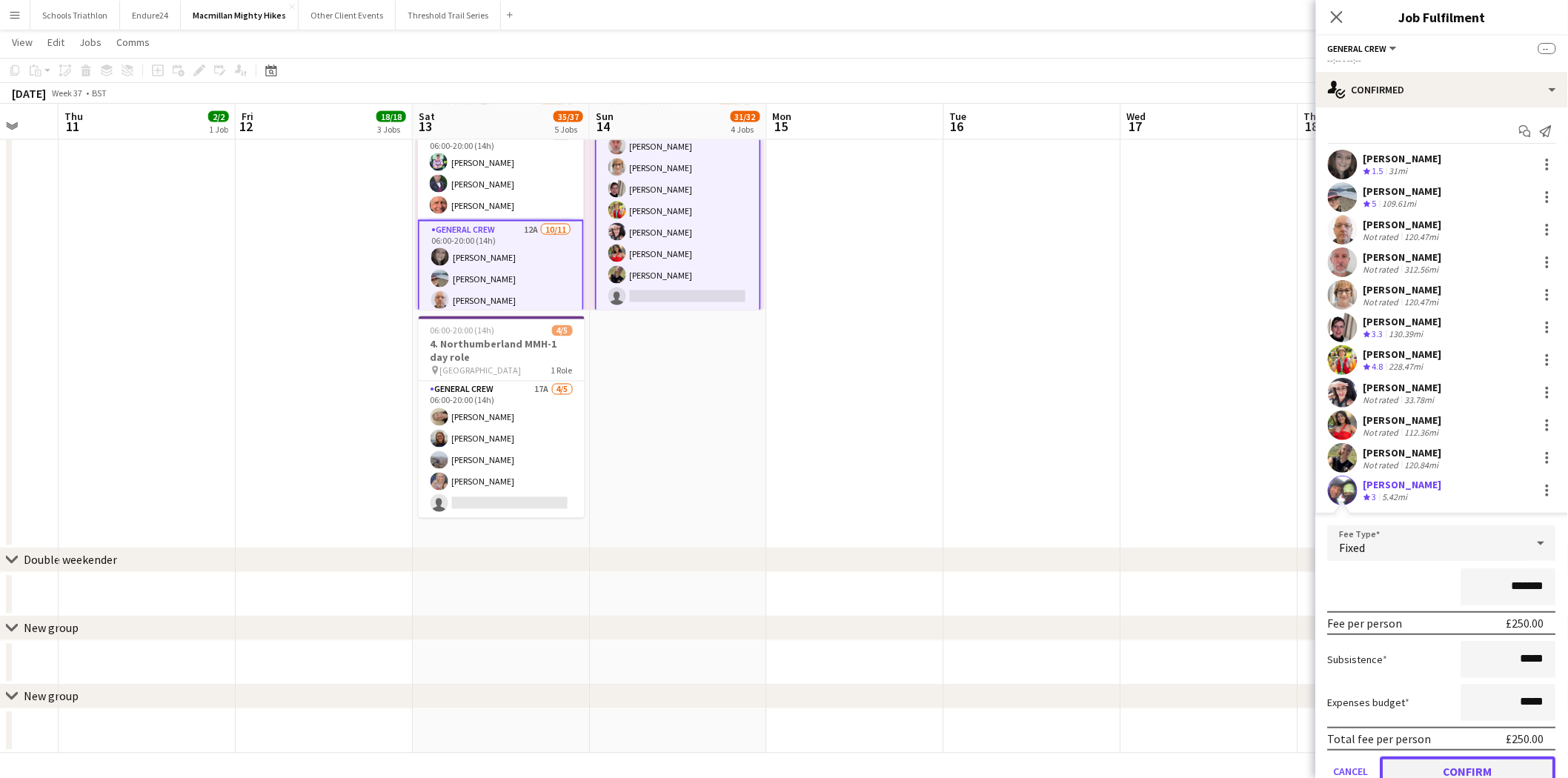
click at [1472, 762] on button "Confirm" at bounding box center [1469, 771] width 176 height 30
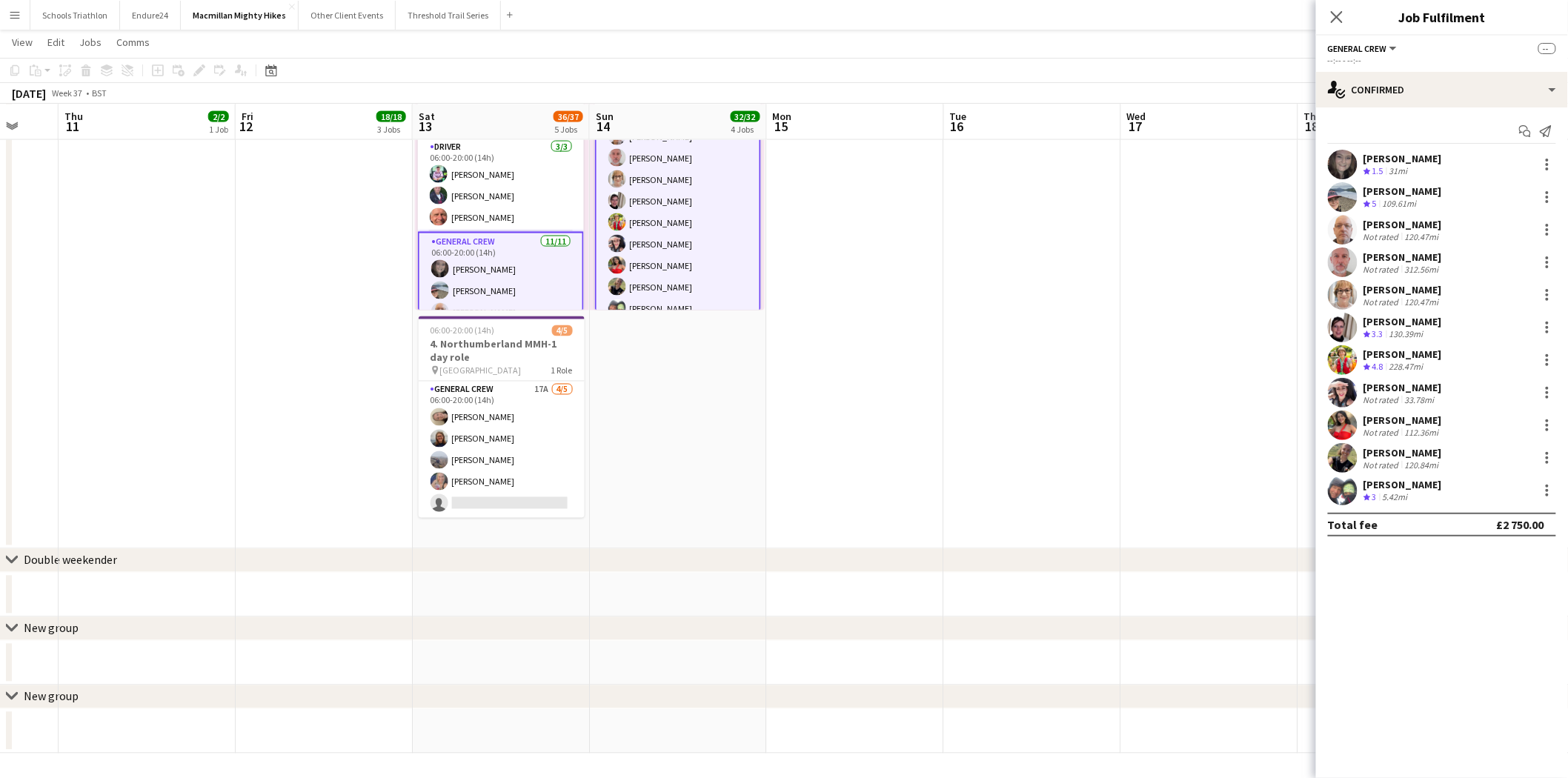
click at [1150, 646] on app-date-cell at bounding box center [1210, 663] width 177 height 45
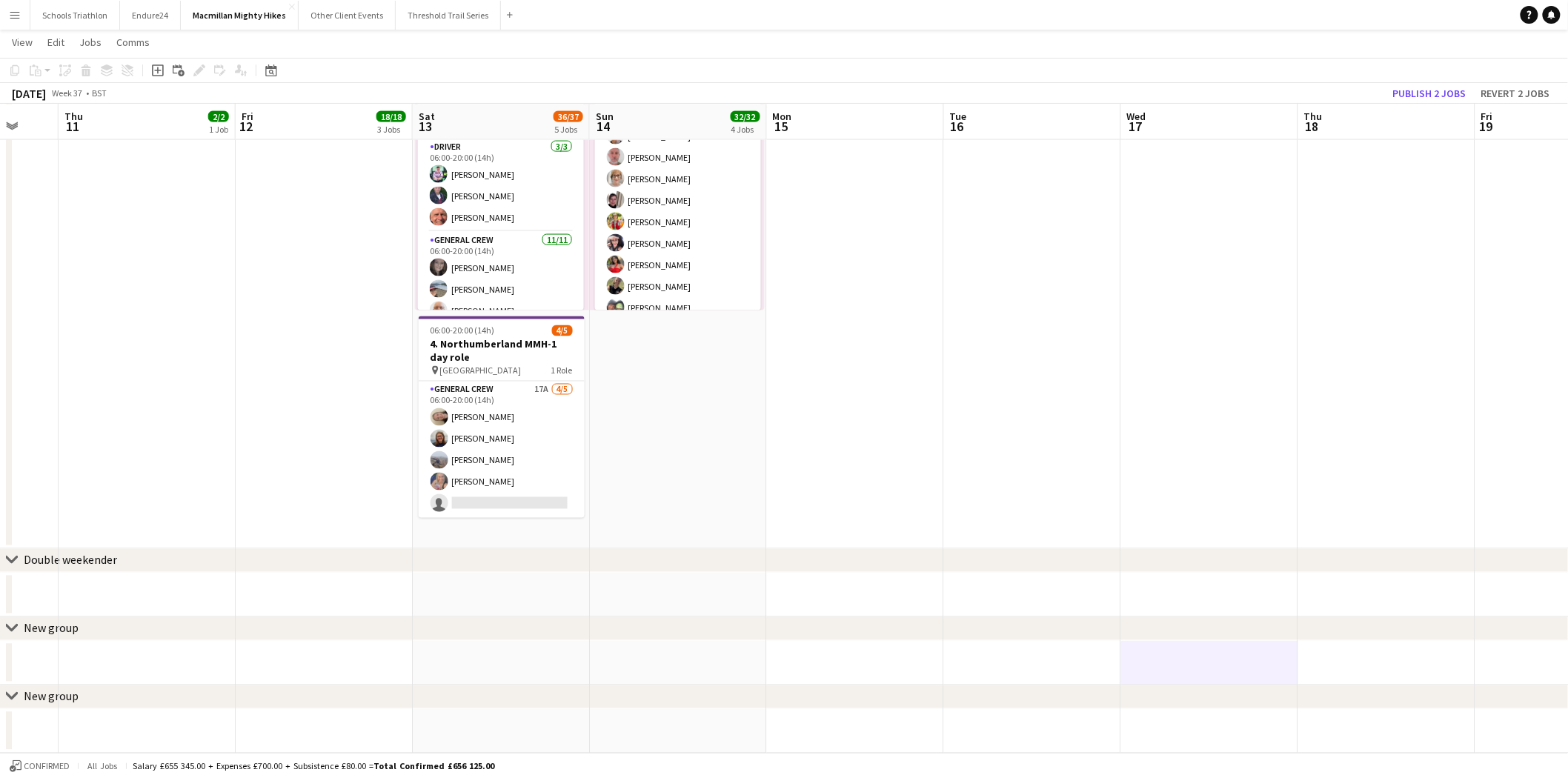
click at [1440, 83] on div "[DATE] Week 37 • BST Publish 2 jobs Revert 2 jobs" at bounding box center [784, 93] width 1568 height 21
click at [1444, 86] on button "Publish 2 jobs" at bounding box center [1430, 93] width 86 height 19
